Goal: Task Accomplishment & Management: Manage account settings

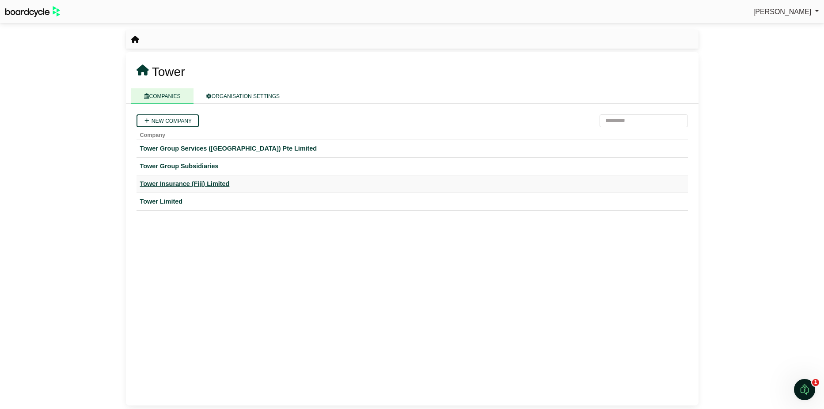
click at [178, 183] on div "Tower Insurance (Fiji) Limited" at bounding box center [412, 184] width 544 height 10
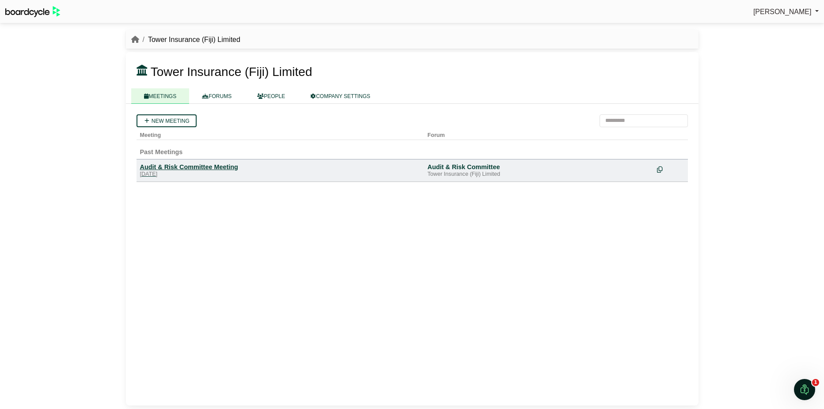
click at [186, 168] on div "Audit & Risk Committee Meeting" at bounding box center [280, 167] width 281 height 8
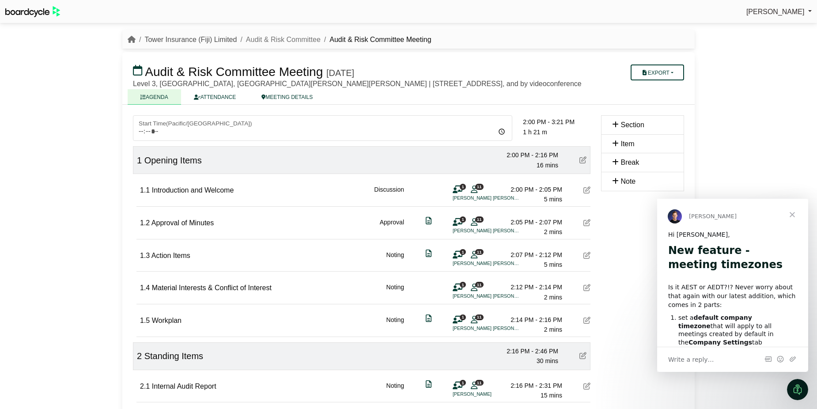
click at [218, 40] on link "Tower Insurance (Fiji) Limited" at bounding box center [190, 40] width 92 height 8
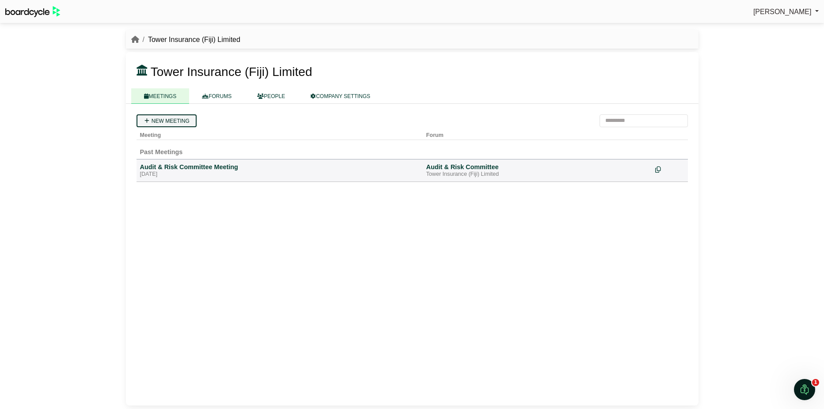
click at [176, 119] on link "New meeting" at bounding box center [167, 120] width 60 height 13
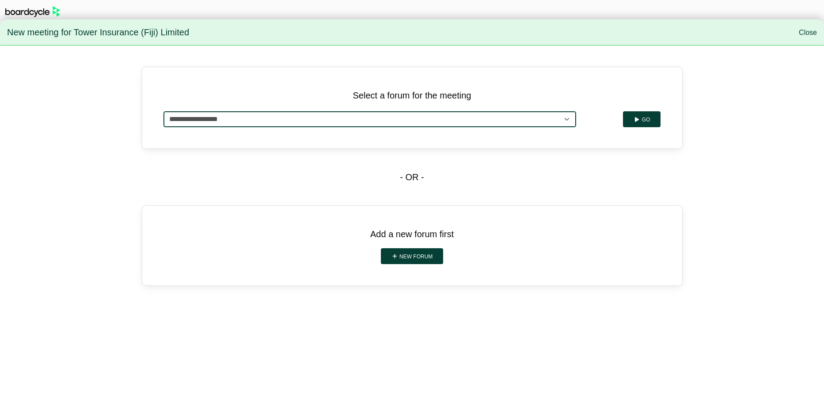
click at [552, 119] on select "**********" at bounding box center [369, 119] width 413 height 16
click at [163, 111] on select "**********" at bounding box center [369, 119] width 413 height 16
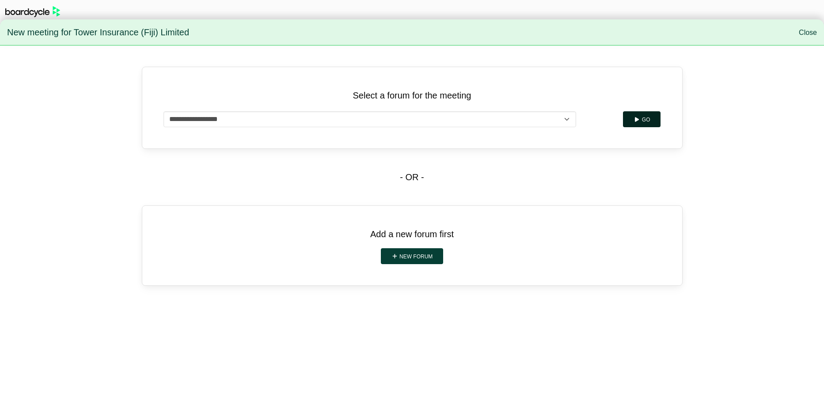
click at [644, 122] on button "Go" at bounding box center [642, 119] width 38 height 16
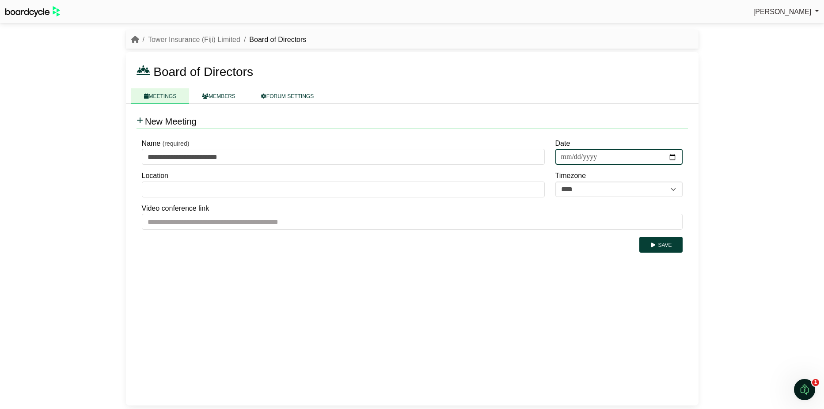
click at [670, 157] on input "Date" at bounding box center [618, 157] width 127 height 16
type input "**********"
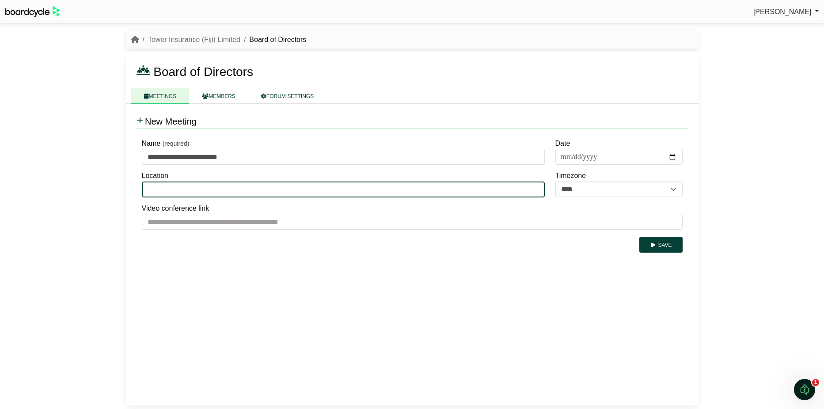
click at [523, 193] on input "Location" at bounding box center [343, 190] width 403 height 16
type input "**********"
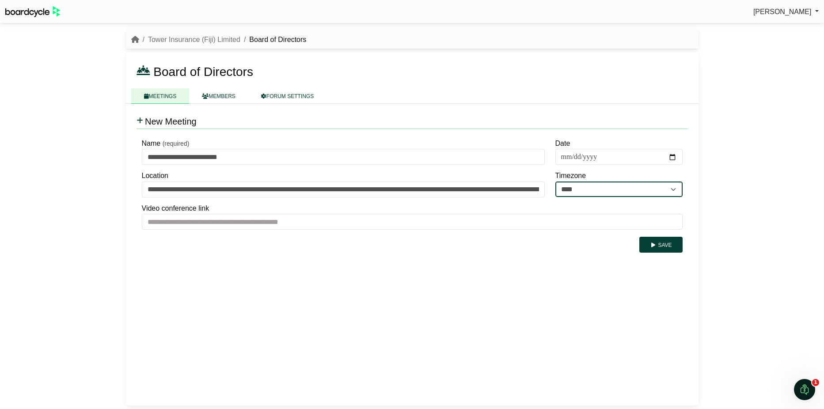
type input "**********"
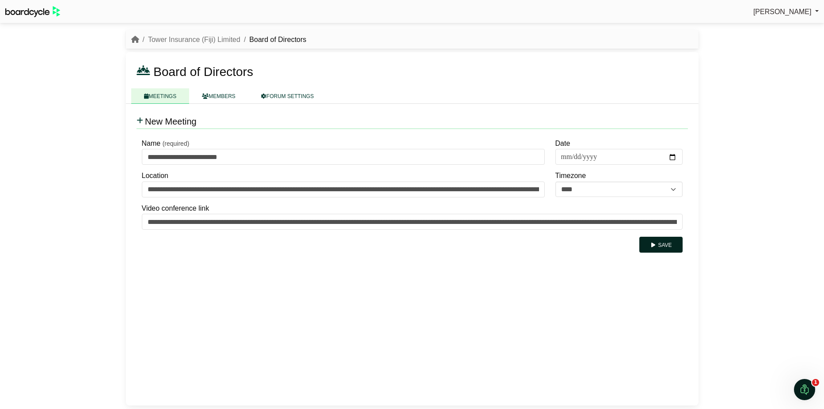
click at [656, 246] on icon "submit" at bounding box center [653, 245] width 7 height 5
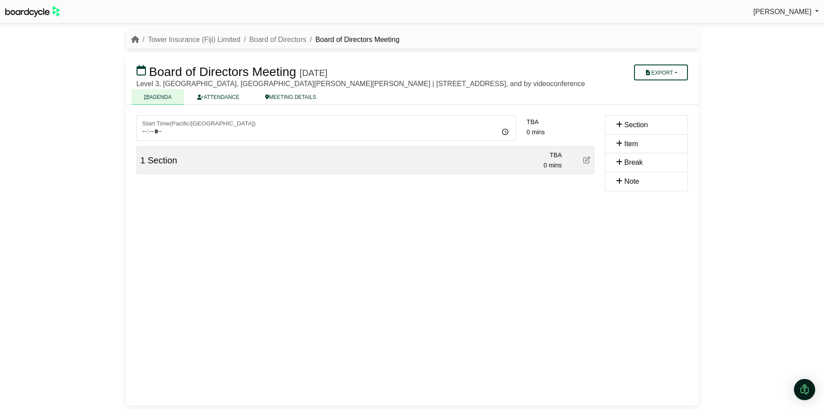
click at [587, 163] on icon at bounding box center [586, 159] width 7 height 7
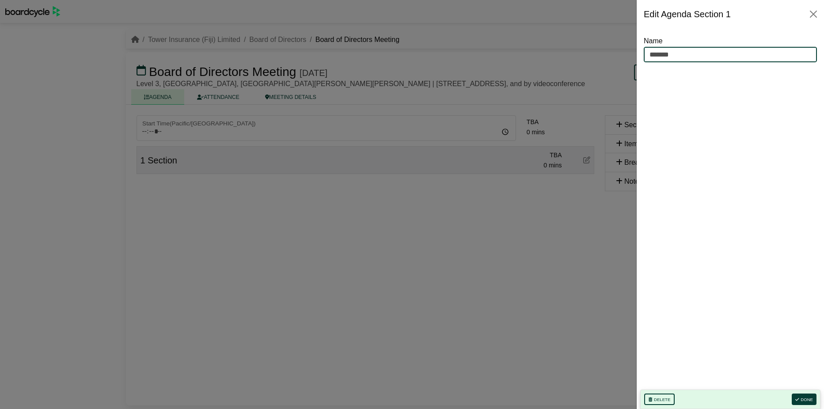
drag, startPoint x: 685, startPoint y: 54, endPoint x: 638, endPoint y: 54, distance: 47.7
click at [638, 54] on div "Name ******* Delete Done" at bounding box center [730, 218] width 187 height 381
type input "**********"
click at [804, 403] on button "Done" at bounding box center [804, 399] width 25 height 11
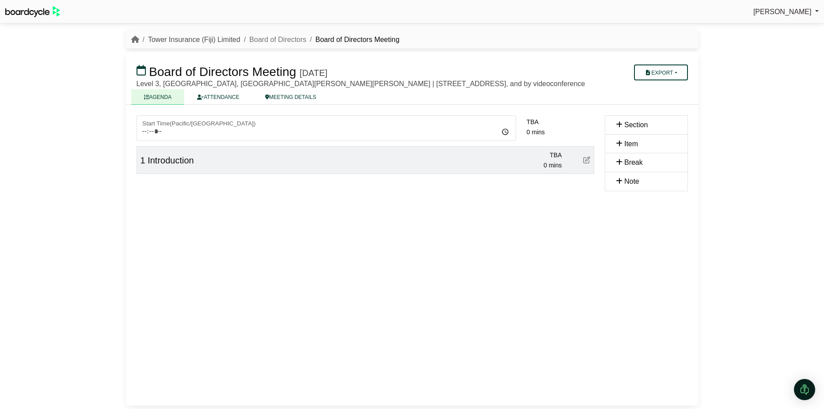
click at [213, 41] on link "Tower Insurance (Fiji) Limited" at bounding box center [194, 40] width 92 height 8
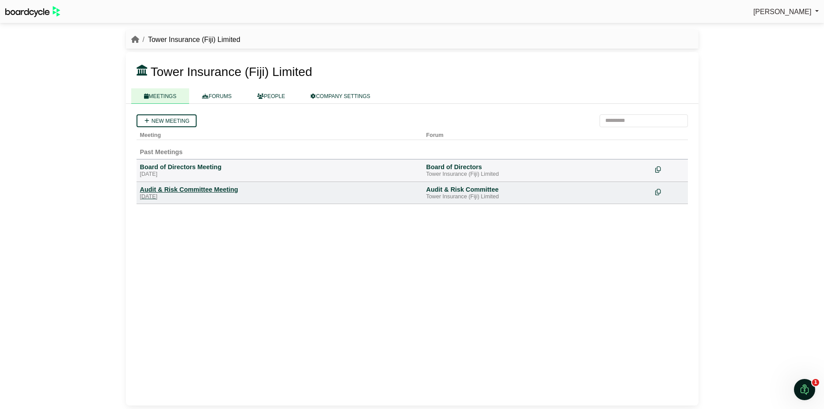
click at [184, 189] on div "Audit & Risk Committee Meeting" at bounding box center [279, 190] width 279 height 8
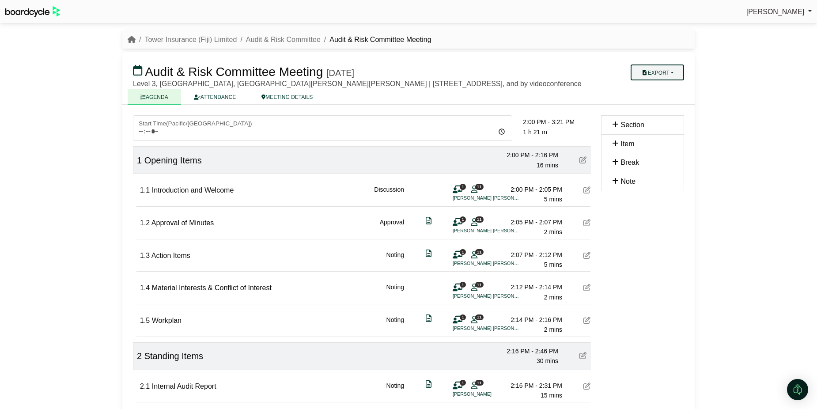
click at [672, 69] on button "Export" at bounding box center [657, 73] width 53 height 16
click at [672, 89] on link "Agenda" at bounding box center [668, 87] width 77 height 13
click at [659, 75] on button "Export" at bounding box center [657, 73] width 53 height 16
click at [660, 103] on link "Run Sheet" at bounding box center [668, 101] width 77 height 13
click at [751, 103] on div "Arna Neems Sign Out Tower Insurance (Fiji) Limited Audit & Risk Committee Audit…" at bounding box center [408, 204] width 817 height 409
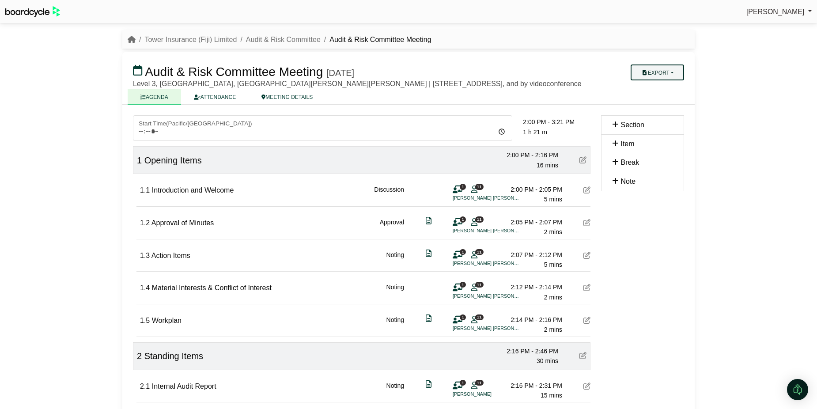
click at [676, 73] on button "Export" at bounding box center [657, 73] width 53 height 16
click at [670, 114] on link "Shell Minutes" at bounding box center [668, 114] width 77 height 13
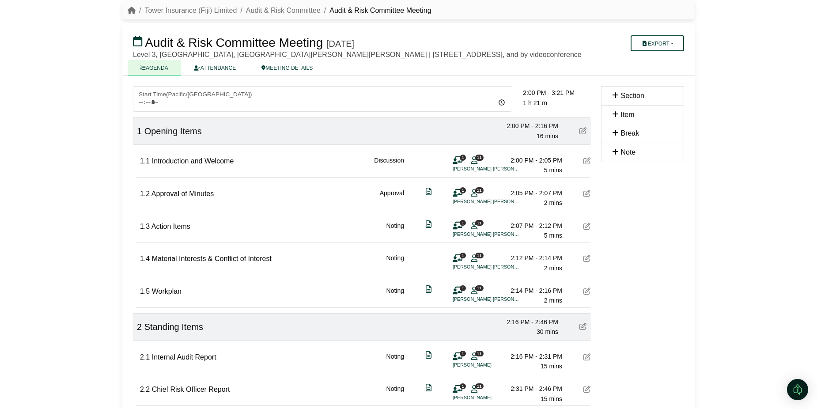
scroll to position [44, 0]
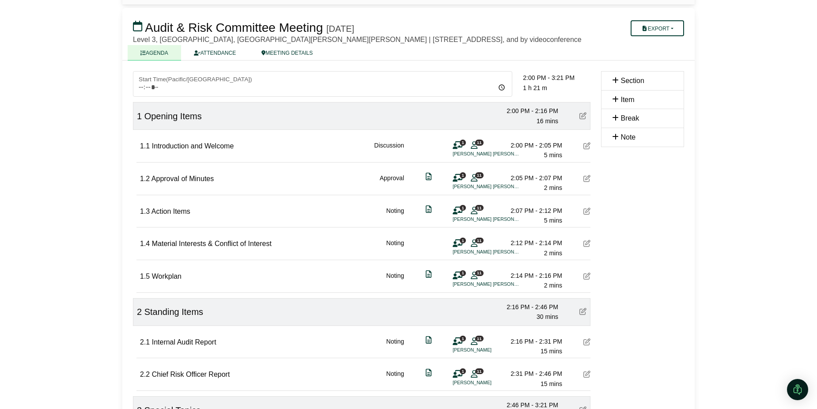
click at [774, 147] on div "Arna Neems Sign Out Tower Insurance (Fiji) Limited Audit & Risk Committee Audit…" at bounding box center [408, 160] width 817 height 409
drag, startPoint x: 672, startPoint y: 30, endPoint x: 672, endPoint y: 25, distance: 4.9
click at [672, 29] on button "Export" at bounding box center [657, 28] width 53 height 16
click at [675, 87] on link "Diligent Bookbuilder" at bounding box center [668, 83] width 77 height 13
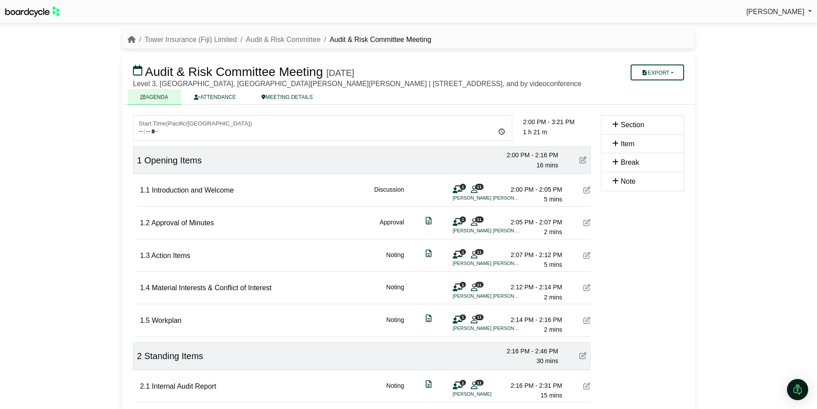
click at [159, 105] on link "AGENDA" at bounding box center [154, 96] width 53 height 15
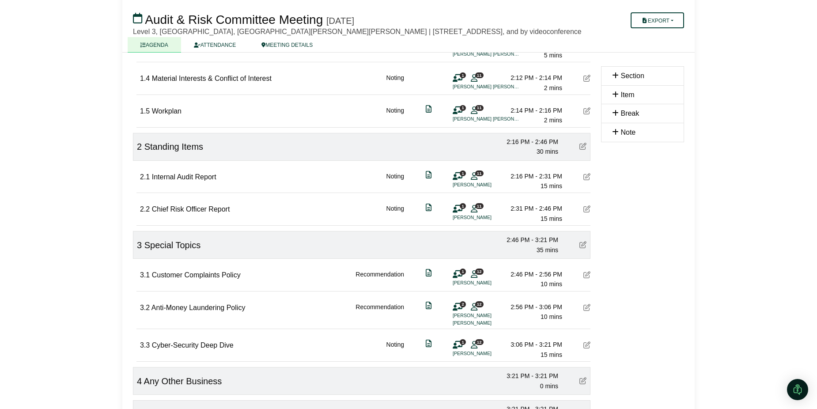
scroll to position [265, 0]
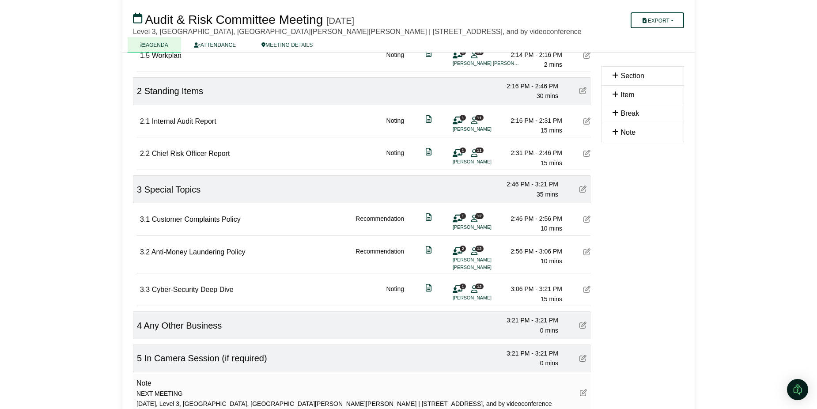
click at [589, 255] on icon at bounding box center [587, 251] width 7 height 7
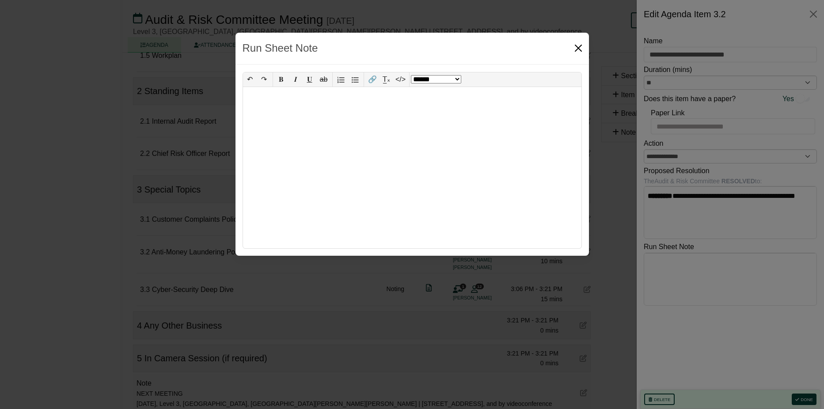
click at [581, 49] on button "Close" at bounding box center [578, 48] width 14 height 14
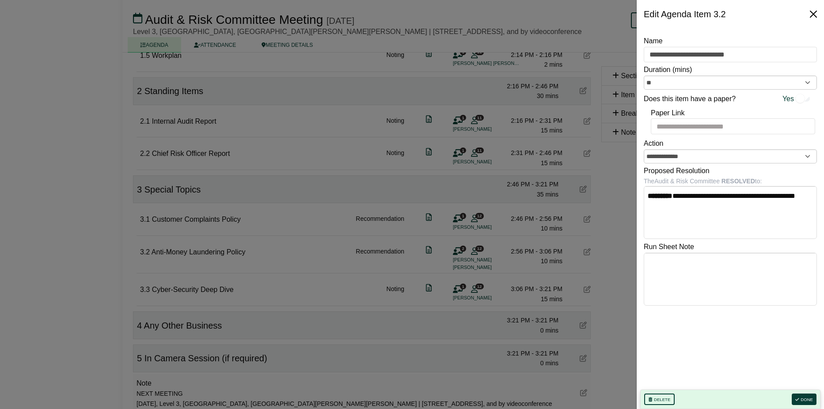
click at [810, 15] on button "Close" at bounding box center [813, 14] width 14 height 14
